Goal: Transaction & Acquisition: Purchase product/service

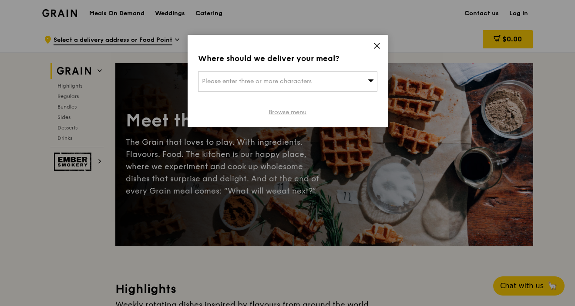
click at [301, 109] on link "Browse menu" at bounding box center [288, 112] width 38 height 9
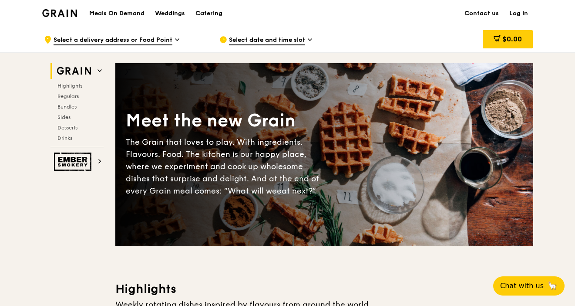
scroll to position [41, 0]
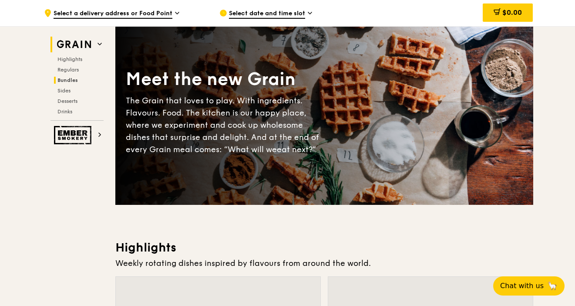
click at [71, 80] on span "Bundles" at bounding box center [67, 80] width 20 height 6
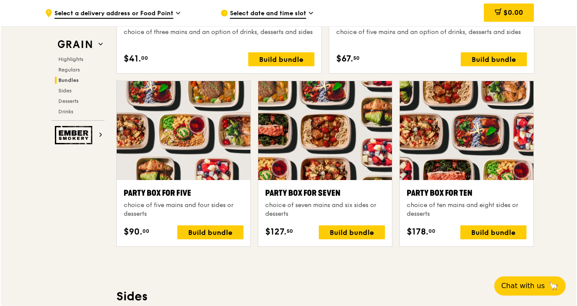
scroll to position [1663, 0]
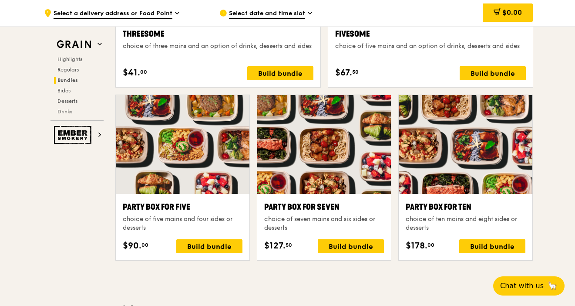
click at [460, 205] on div "Party Box for Ten" at bounding box center [466, 207] width 120 height 12
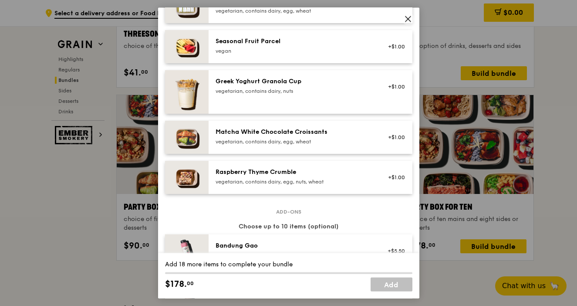
scroll to position [1054, 0]
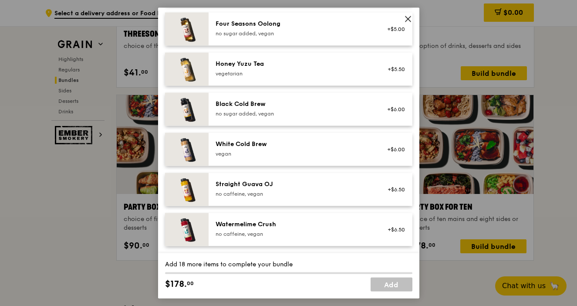
click at [406, 17] on icon at bounding box center [407, 19] width 5 height 5
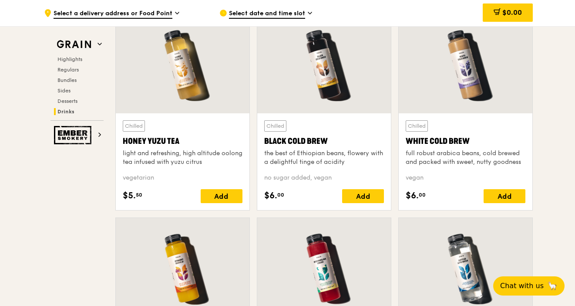
scroll to position [3262, 0]
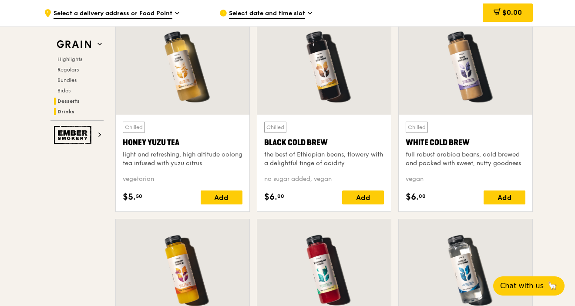
click at [69, 99] on span "Desserts" at bounding box center [68, 101] width 22 height 6
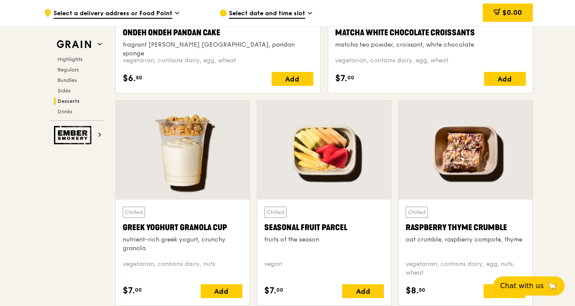
scroll to position [2705, 0]
